Goal: Find specific page/section: Find specific page/section

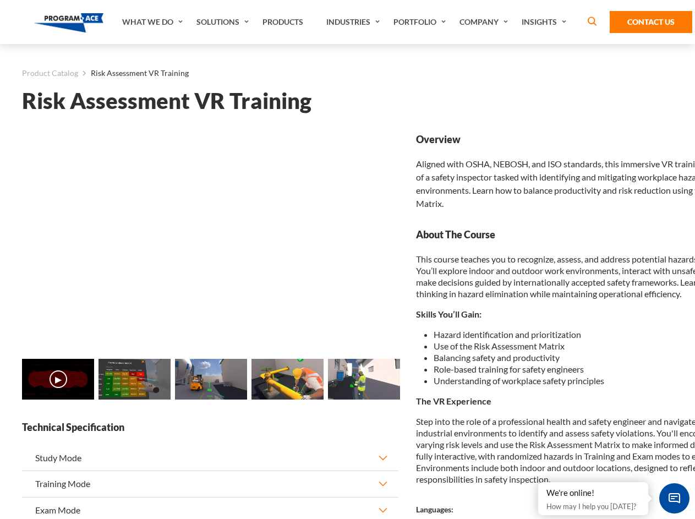
click at [224, 22] on link "Solutions" at bounding box center [224, 22] width 66 height 44
click at [0, 0] on div "AI & Computer Vision Solutions Computer Vision Quality Control AI tools for fas…" at bounding box center [0, 0] width 0 height 0
click at [0, 0] on div "AI & Computer Vision Solutions Virtual Training Solutions Virtual Tour Solution…" at bounding box center [0, 0] width 0 height 0
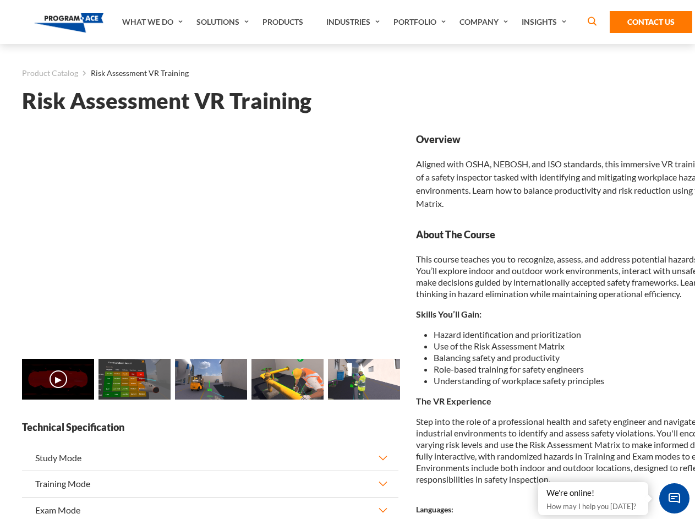
click at [0, 0] on div "AI & Computer Vision Solutions Virtual Training Solutions Virtual Tour Solution…" at bounding box center [0, 0] width 0 height 0
click at [0, 0] on div "AI & Computer Vision Solutions Computer Vision Quality Control AI tools for fas…" at bounding box center [0, 0] width 0 height 0
